Goal: Find contact information: Find contact information

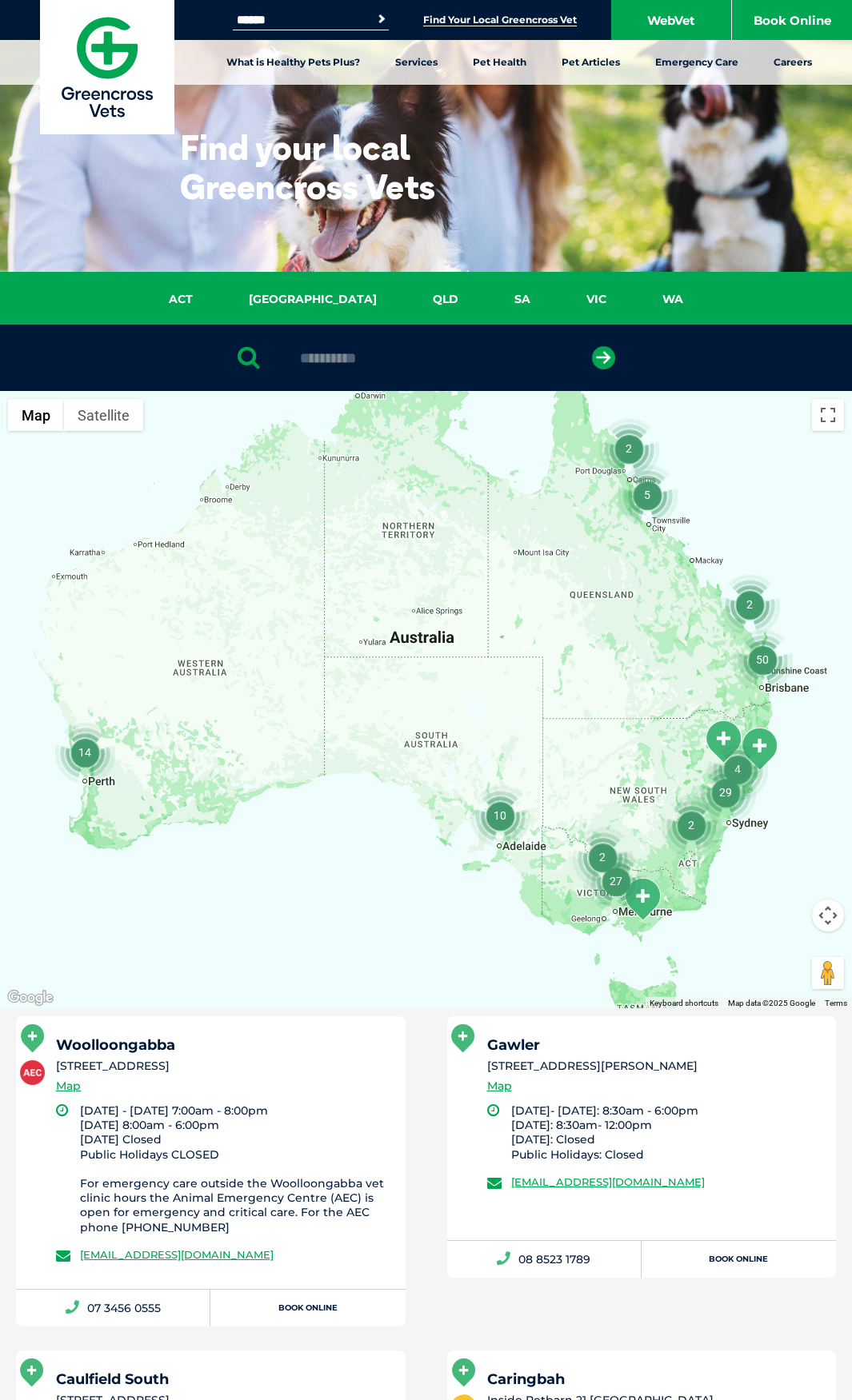
type input "**********"
click at [592, 346] on button "submit" at bounding box center [603, 358] width 24 height 24
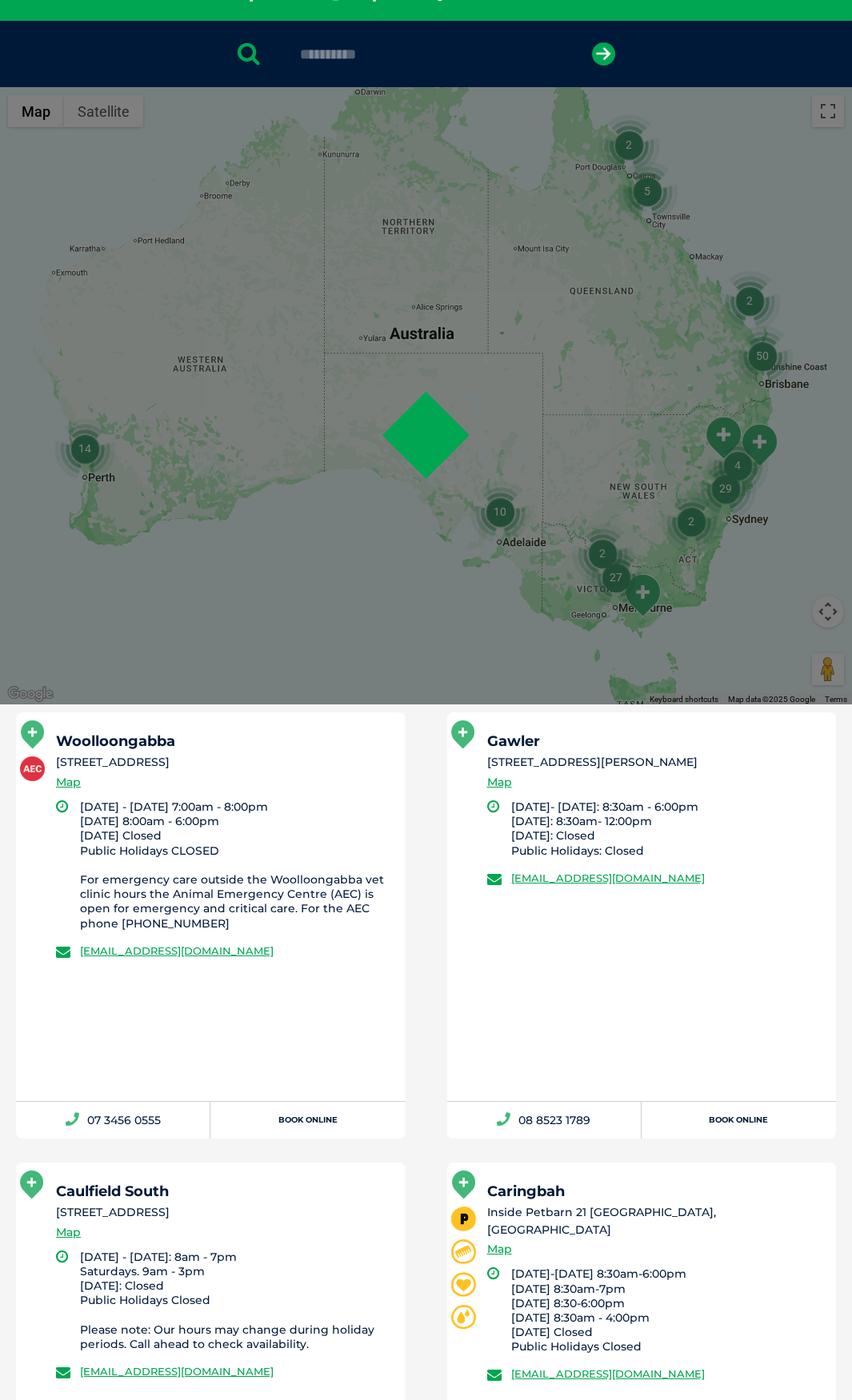
scroll to position [311, 0]
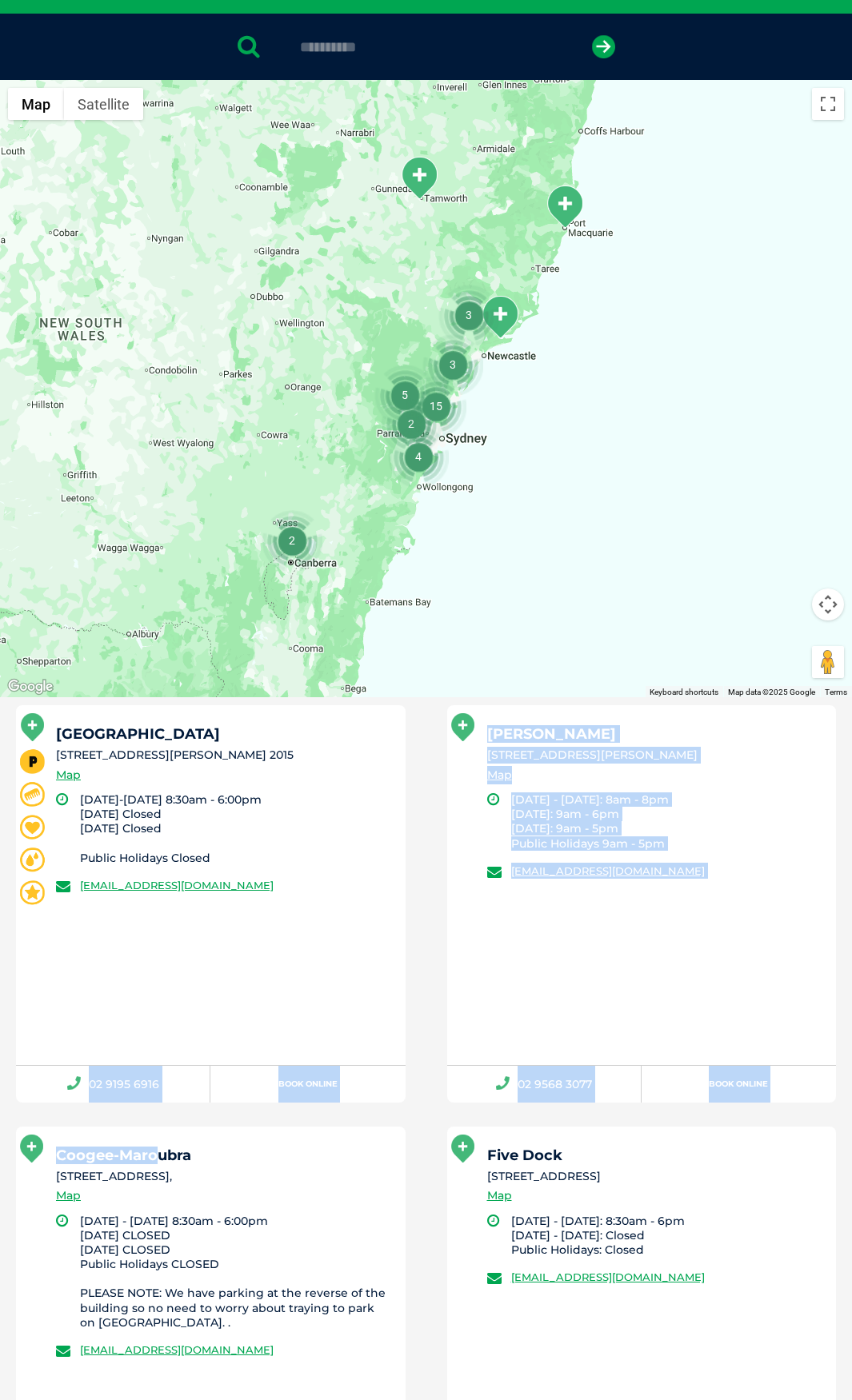
drag, startPoint x: 159, startPoint y: 1114, endPoint x: 85, endPoint y: 1106, distance: 74.4
drag, startPoint x: 123, startPoint y: 1115, endPoint x: 141, endPoint y: 1114, distance: 18.0
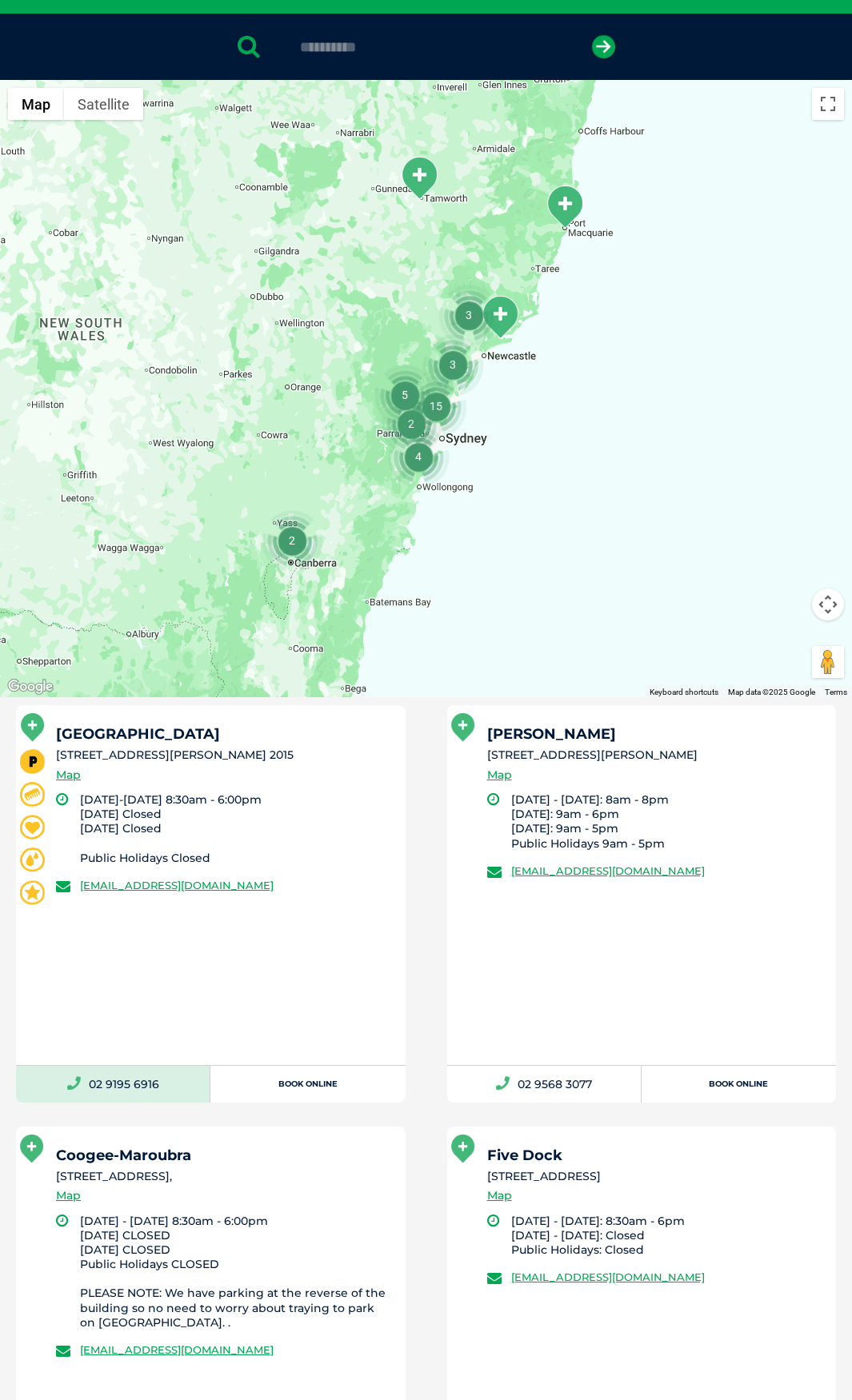
drag, startPoint x: 165, startPoint y: 1106, endPoint x: 90, endPoint y: 1100, distance: 75.2
copy link "02 9195 6916"
click at [185, 958] on div "[GEOGRAPHIC_DATA] [STREET_ADDRESS][PERSON_NAME] 2015 Map [DATE]-[DATE] 8:30am -…" at bounding box center [210, 884] width 389 height 359
drag, startPoint x: 333, startPoint y: 887, endPoint x: 80, endPoint y: 898, distance: 253.2
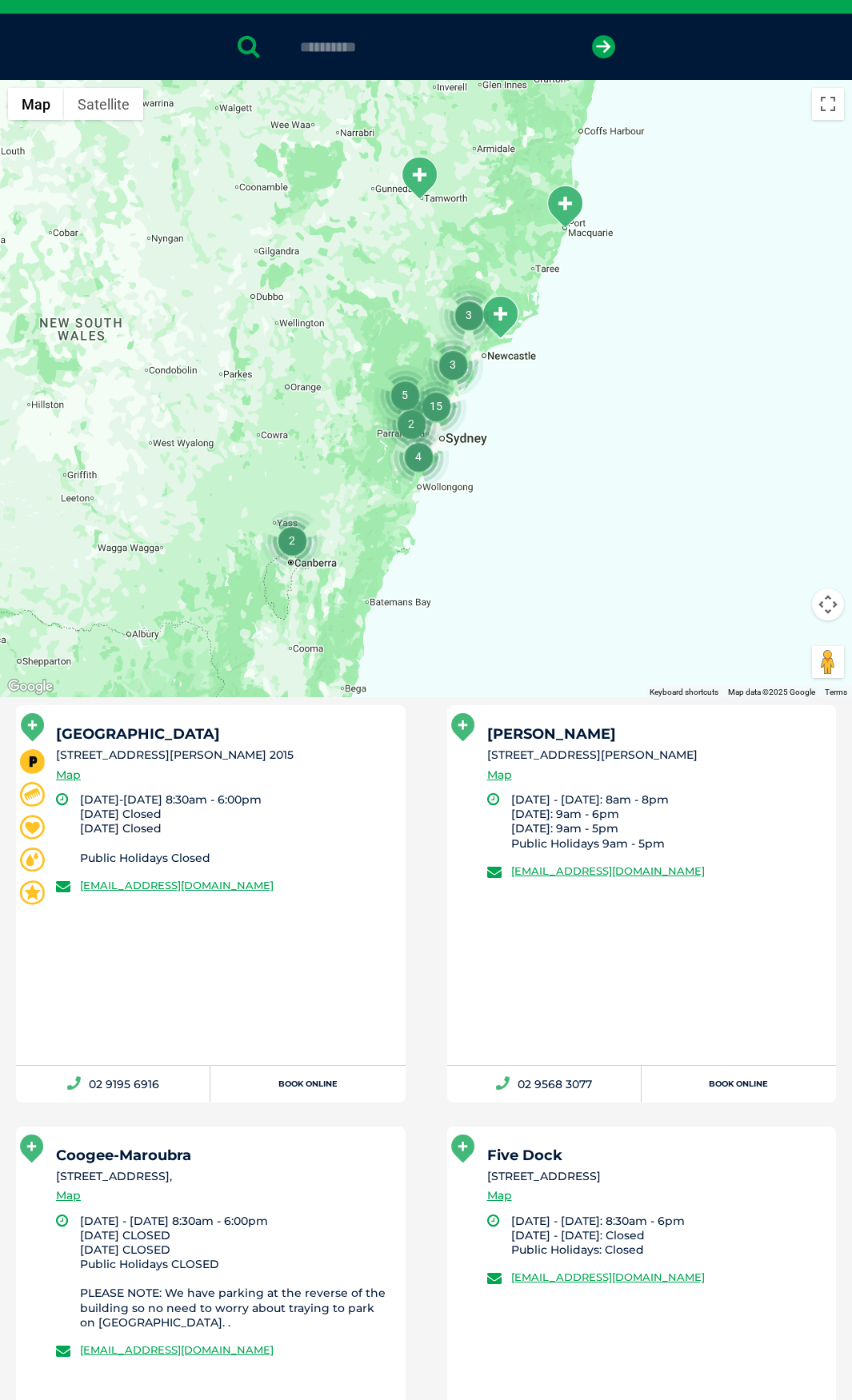
click at [80, 898] on div "[GEOGRAPHIC_DATA] [STREET_ADDRESS][PERSON_NAME] 2015 Map [DATE]-[DATE] 8:30am -…" at bounding box center [210, 884] width 389 height 359
copy link "[EMAIL_ADDRESS][DOMAIN_NAME]"
